Goal: Transaction & Acquisition: Purchase product/service

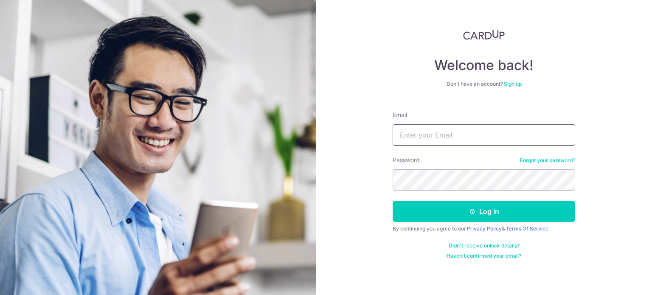
click at [473, 140] on input "Email" at bounding box center [484, 134] width 183 height 21
type input "[EMAIL_ADDRESS][DOMAIN_NAME]"
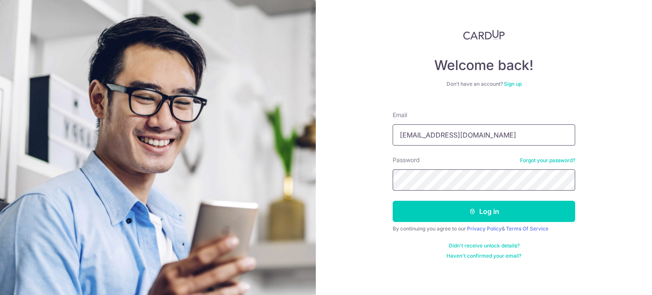
click at [393, 201] on button "Log in" at bounding box center [484, 211] width 183 height 21
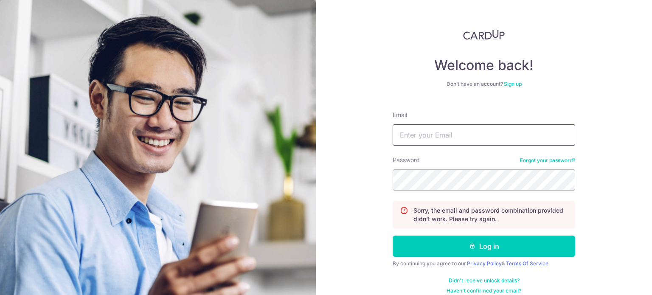
drag, startPoint x: 0, startPoint y: 0, endPoint x: 473, endPoint y: 140, distance: 493.0
click at [473, 140] on input "Email" at bounding box center [484, 134] width 183 height 21
type input "julianaseng@gmail.com"
click at [393, 236] on button "Log in" at bounding box center [484, 246] width 183 height 21
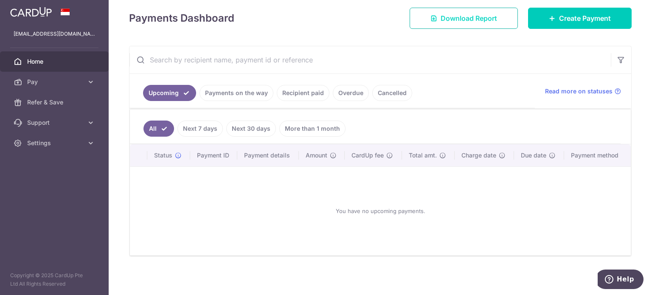
scroll to position [67, 0]
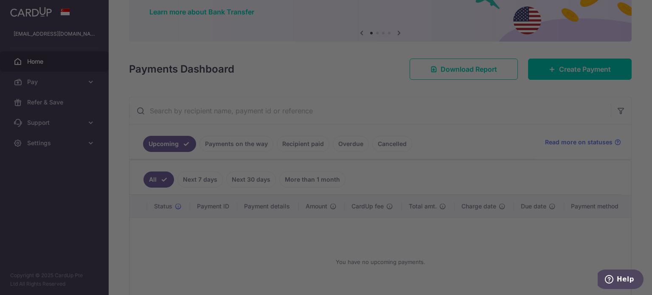
click at [577, 68] on div at bounding box center [329, 149] width 659 height 298
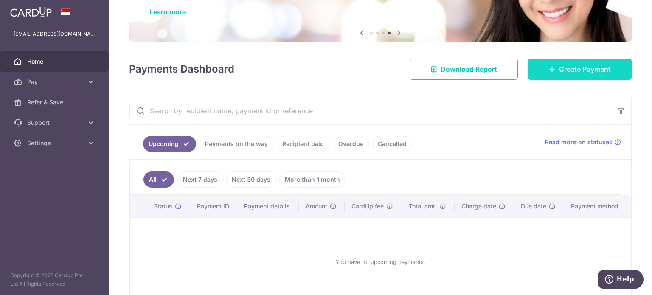
click at [603, 62] on link "Create Payment" at bounding box center [580, 69] width 104 height 21
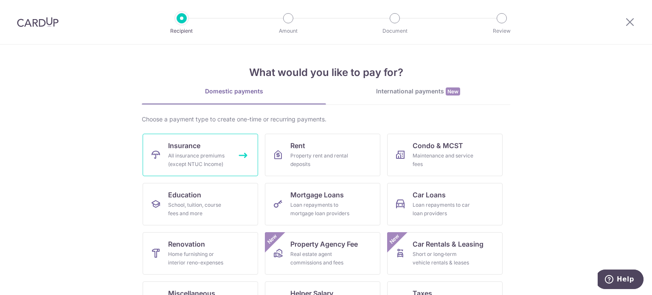
click at [224, 140] on link "Insurance All insurance premiums (except NTUC Income)" at bounding box center [201, 155] width 116 height 42
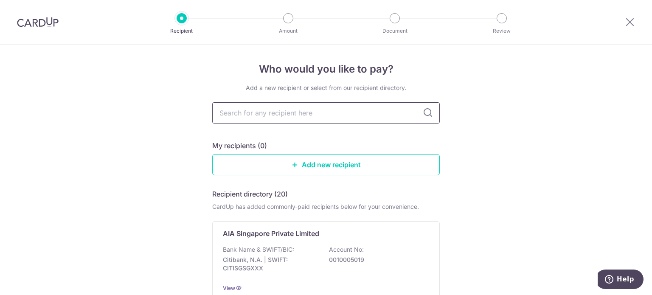
click at [339, 110] on input "text" at bounding box center [326, 112] width 228 height 21
type input "pr"
click at [287, 132] on div "Add a new recipient or select from our recipient directory. pr My recipients (0…" at bounding box center [326, 254] width 228 height 340
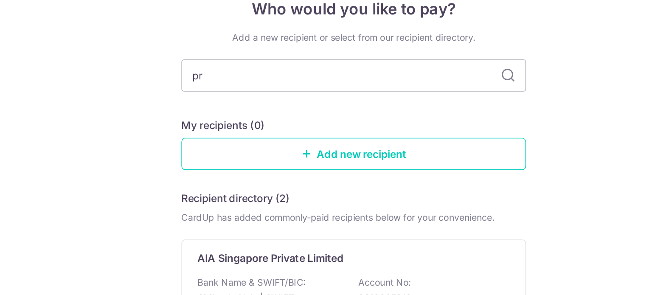
scroll to position [17, 0]
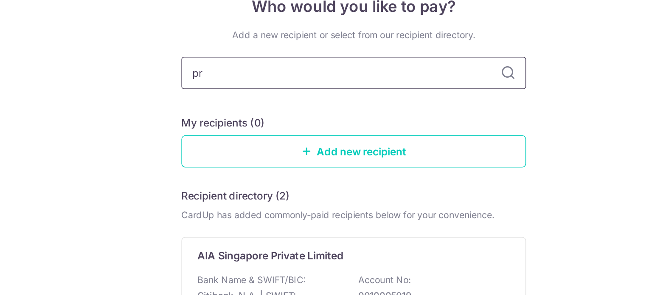
click at [331, 99] on input "pr" at bounding box center [326, 95] width 228 height 21
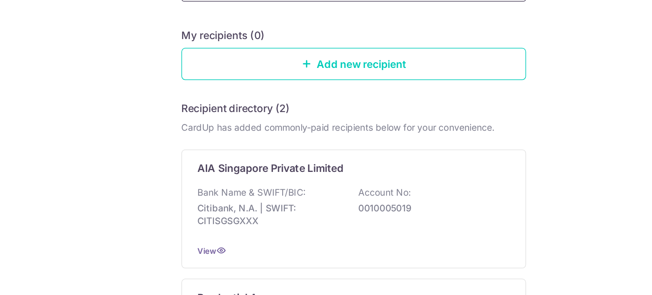
scroll to position [167, 0]
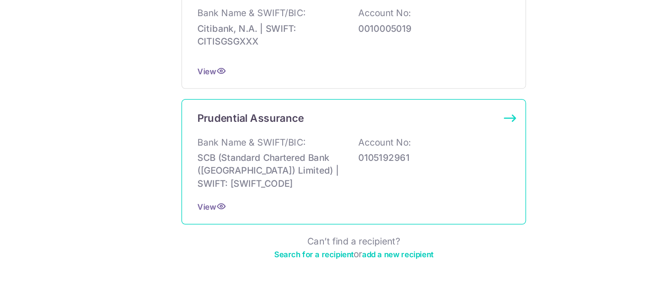
click at [296, 168] on div "Bank Name & SWIFT/BIC: SCB (Standard Chartered Bank (Singapore) Limited) | SWIF…" at bounding box center [326, 182] width 206 height 36
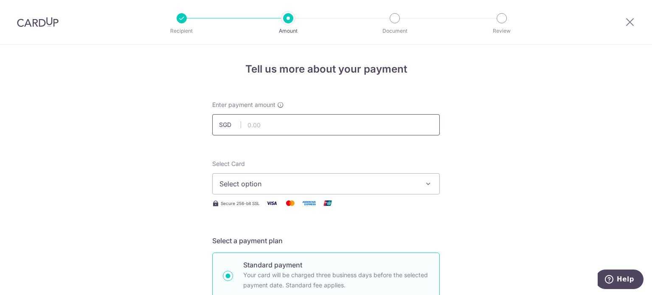
click at [305, 127] on input "text" at bounding box center [326, 124] width 228 height 21
paste input "479.5"
type input "479.50"
click at [258, 190] on button "Select option" at bounding box center [326, 183] width 228 height 21
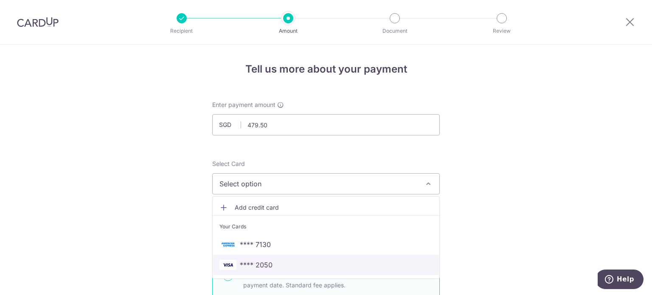
click at [268, 262] on span "**** 2050" at bounding box center [256, 265] width 33 height 10
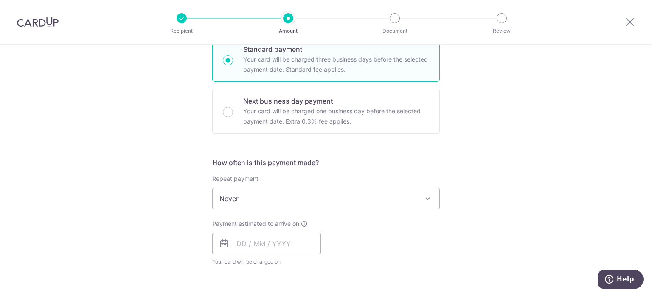
scroll to position [217, 0]
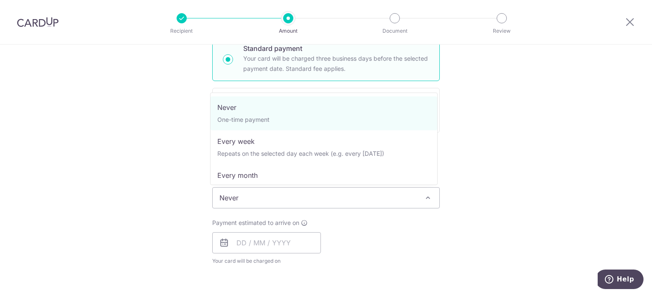
click at [274, 188] on span "Never" at bounding box center [326, 198] width 227 height 20
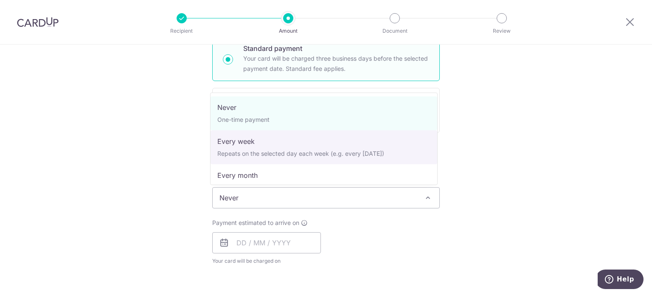
select select "2"
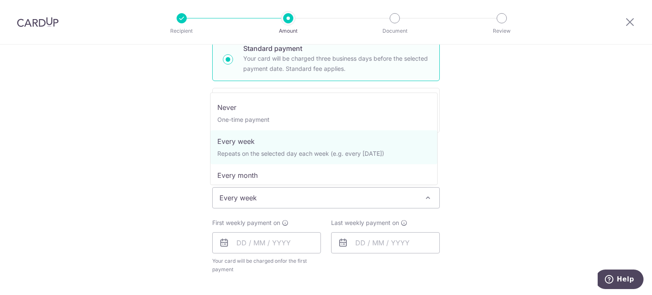
click at [273, 200] on span "Every week" at bounding box center [326, 198] width 227 height 20
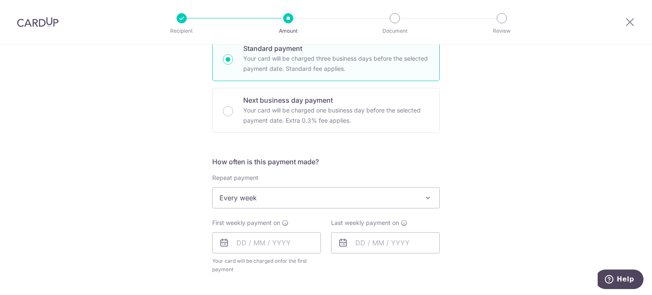
click at [166, 169] on div "Tell us more about your payment Enter payment amount SGD 479.50 479.50 Select C…" at bounding box center [326, 216] width 652 height 777
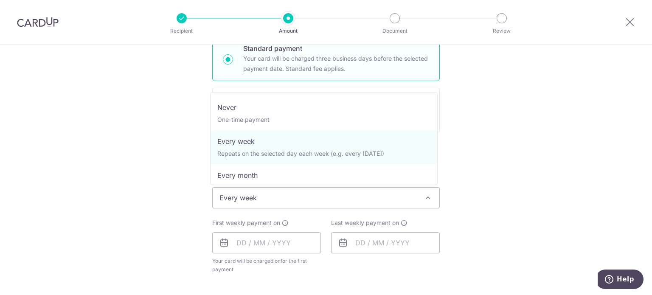
click at [259, 195] on span "Every week" at bounding box center [326, 198] width 227 height 20
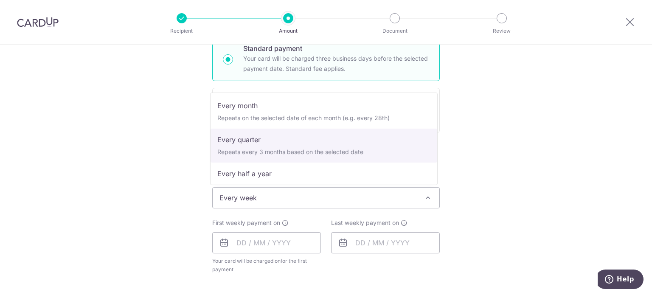
scroll to position [119, 0]
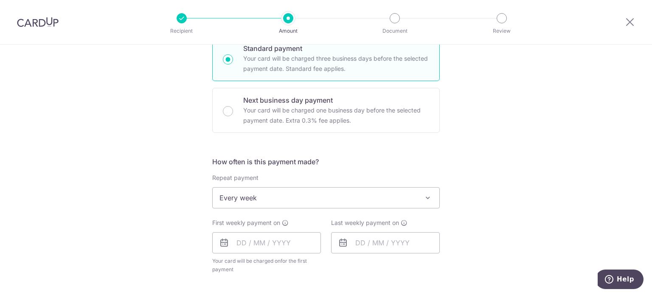
click at [136, 152] on div "Tell us more about your payment Enter payment amount SGD 479.50 479.50 Select C…" at bounding box center [326, 216] width 652 height 777
click at [294, 240] on input "text" at bounding box center [266, 242] width 109 height 21
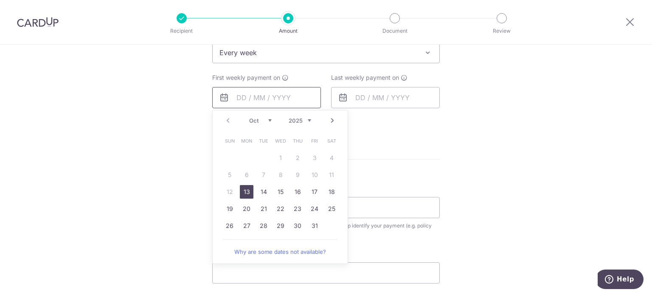
scroll to position [361, 0]
click at [241, 193] on link "13" at bounding box center [247, 193] width 14 height 14
type input "[DATE]"
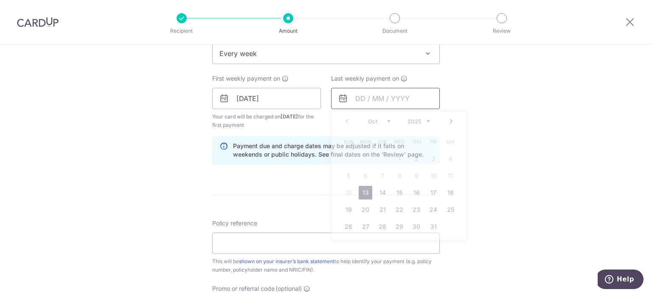
click at [378, 97] on input "text" at bounding box center [385, 98] width 109 height 21
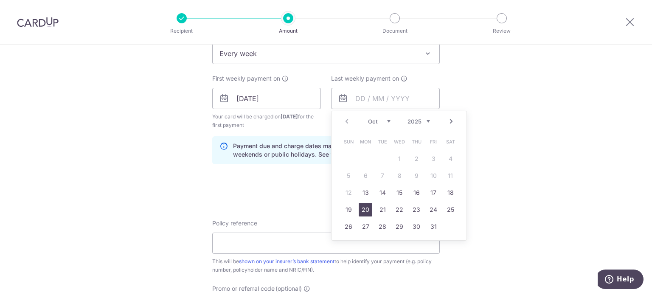
click at [362, 207] on link "20" at bounding box center [366, 210] width 14 height 14
type input "[DATE]"
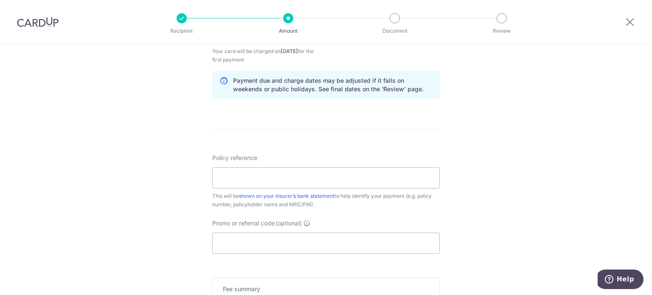
scroll to position [427, 0]
click at [320, 181] on input "Policy reference" at bounding box center [326, 176] width 228 height 21
click at [369, 235] on input "Promo or referral code (optional)" at bounding box center [326, 242] width 228 height 21
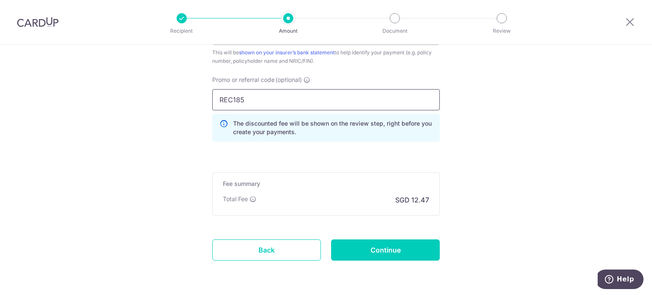
scroll to position [570, 0]
type input "REC185"
click at [374, 249] on input "Continue" at bounding box center [385, 249] width 109 height 21
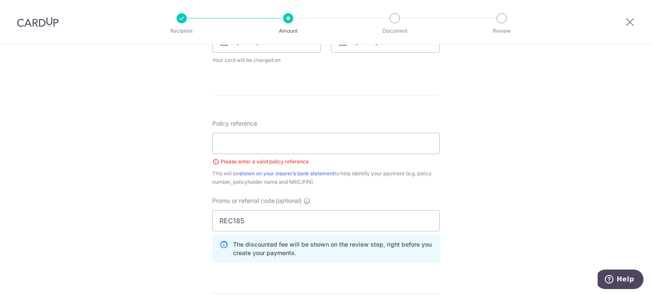
scroll to position [409, 0]
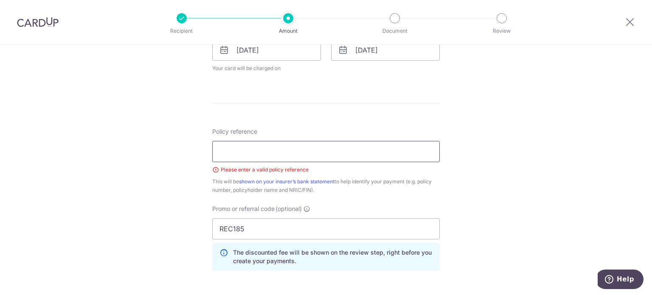
click at [320, 145] on input "Policy reference" at bounding box center [326, 151] width 228 height 21
click at [333, 149] on input "Policy reference" at bounding box center [326, 151] width 228 height 21
type input "75651717"
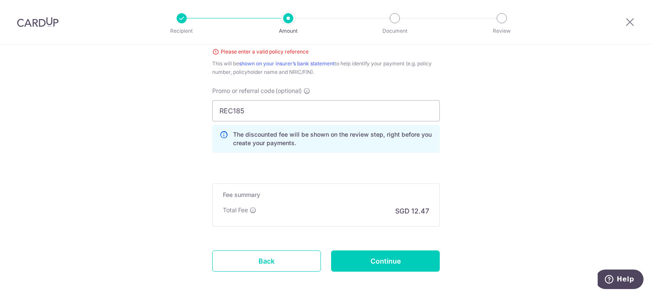
scroll to position [528, 0]
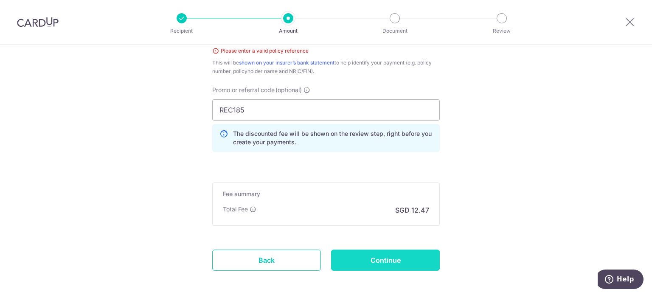
click at [380, 257] on input "Continue" at bounding box center [385, 260] width 109 height 21
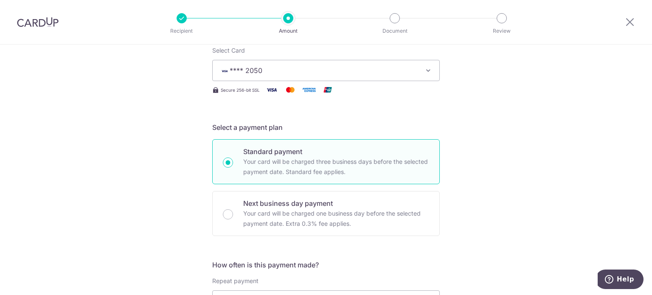
scroll to position [0, 0]
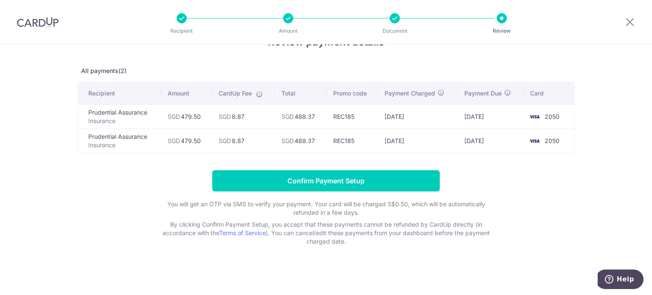
scroll to position [27, 0]
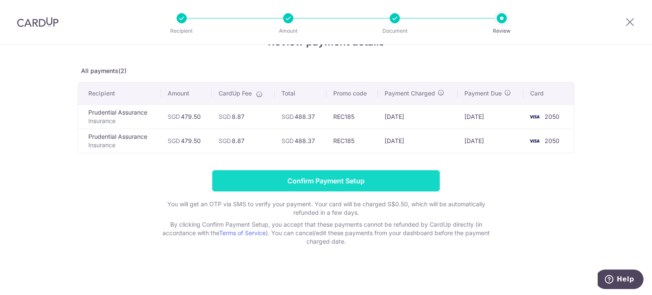
click at [365, 185] on input "Confirm Payment Setup" at bounding box center [326, 180] width 228 height 21
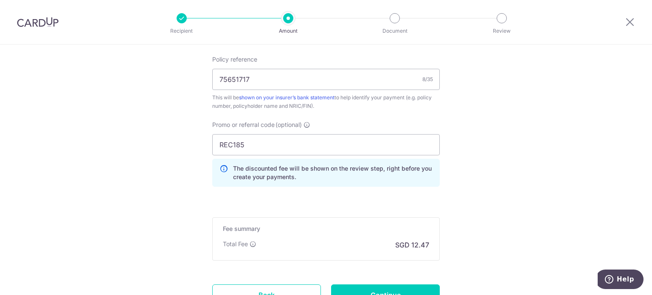
scroll to position [589, 0]
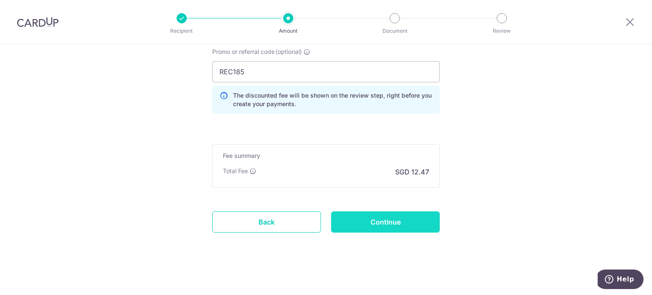
click at [362, 217] on input "Continue" at bounding box center [385, 221] width 109 height 21
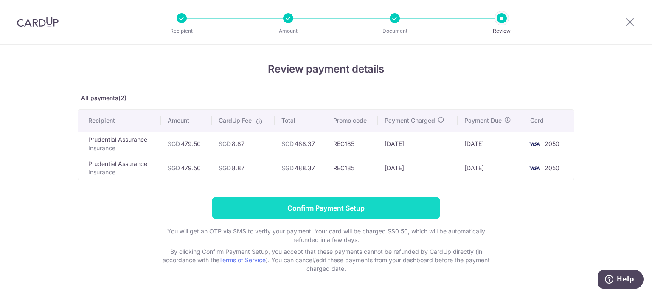
click at [389, 207] on input "Confirm Payment Setup" at bounding box center [326, 207] width 228 height 21
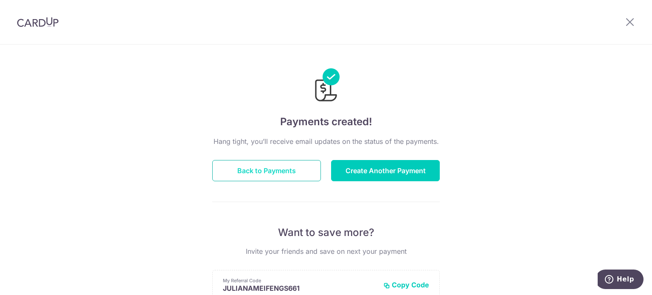
click at [269, 167] on button "Back to Payments" at bounding box center [266, 170] width 109 height 21
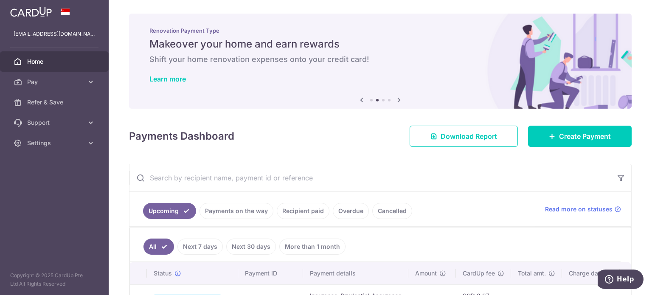
scroll to position [96, 0]
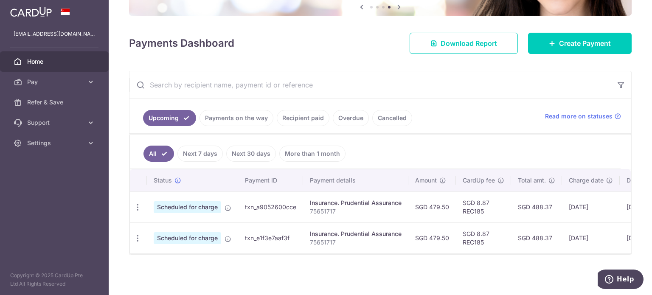
click at [250, 185] on th "Payment ID" at bounding box center [270, 180] width 65 height 22
